Goal: Navigation & Orientation: Find specific page/section

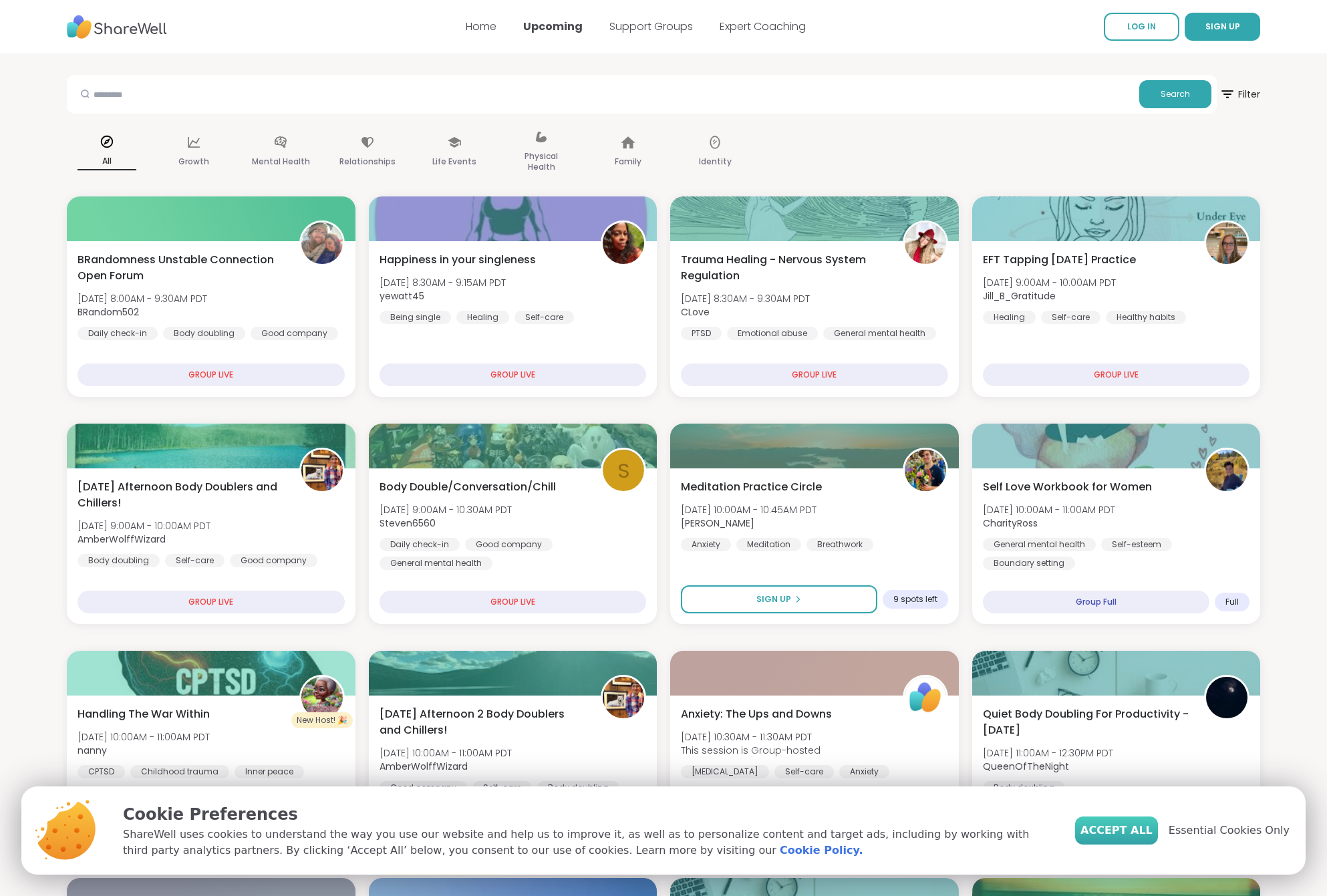
click at [1146, 833] on span "Accept All" at bounding box center [1116, 830] width 72 height 16
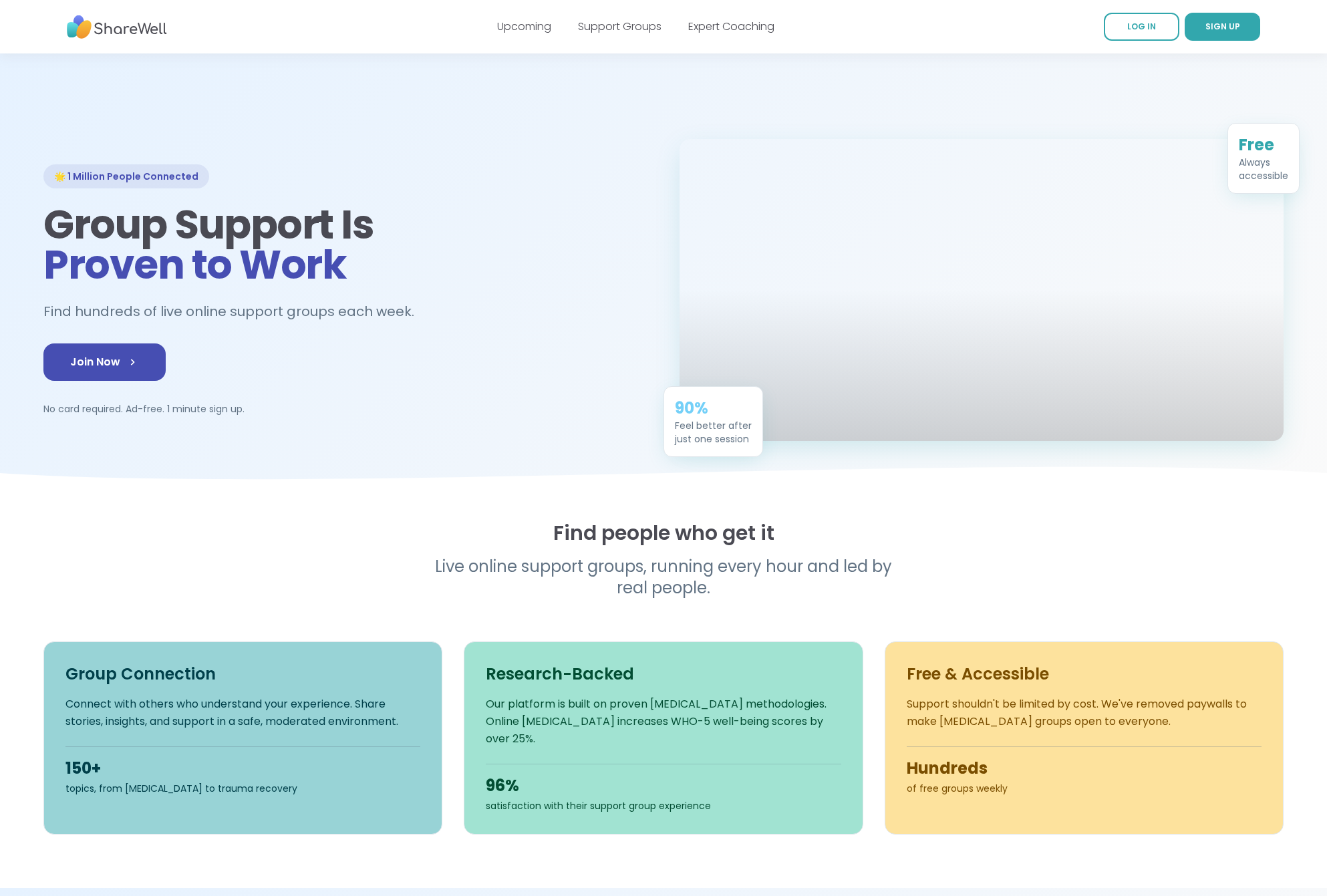
click at [533, 16] on div "Upcoming Support Groups Expert Coaching" at bounding box center [636, 27] width 277 height 38
click at [531, 23] on link "Upcoming" at bounding box center [524, 27] width 54 height 15
